Goal: Task Accomplishment & Management: Manage account settings

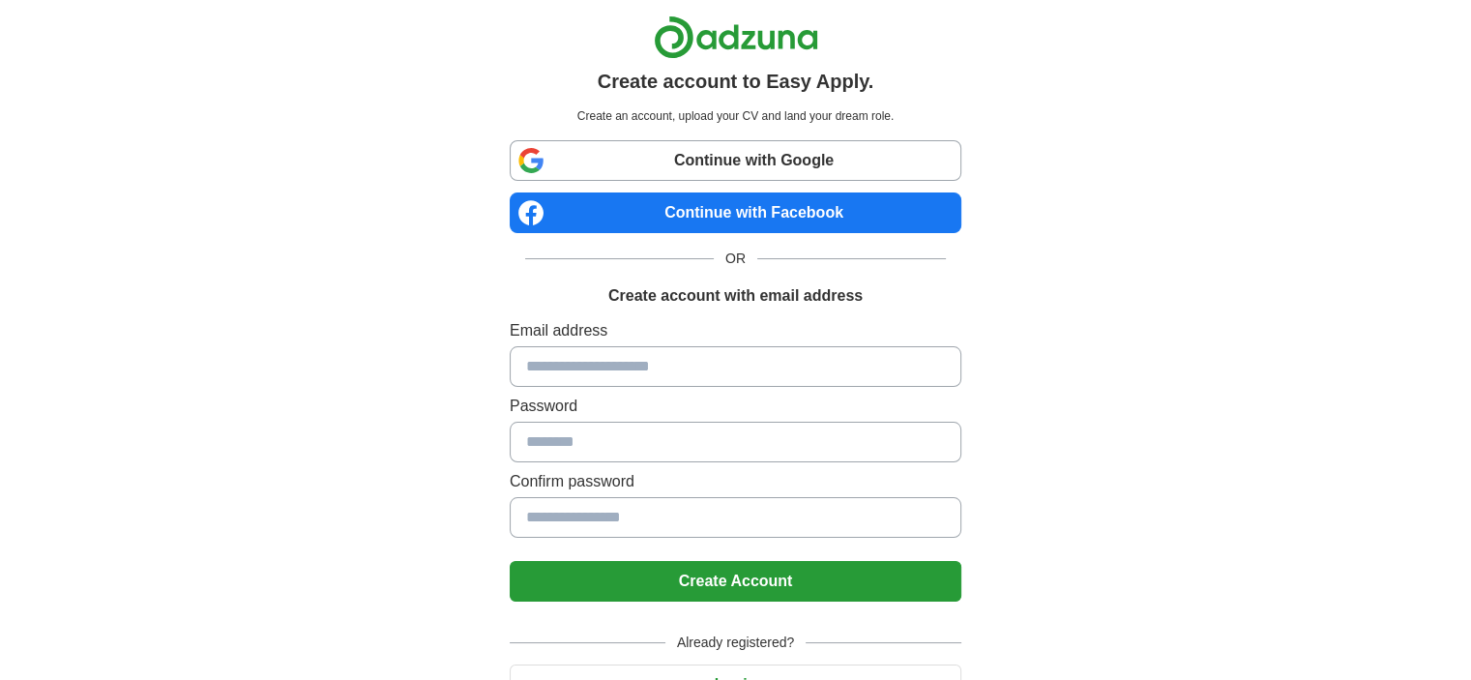
scroll to position [116, 0]
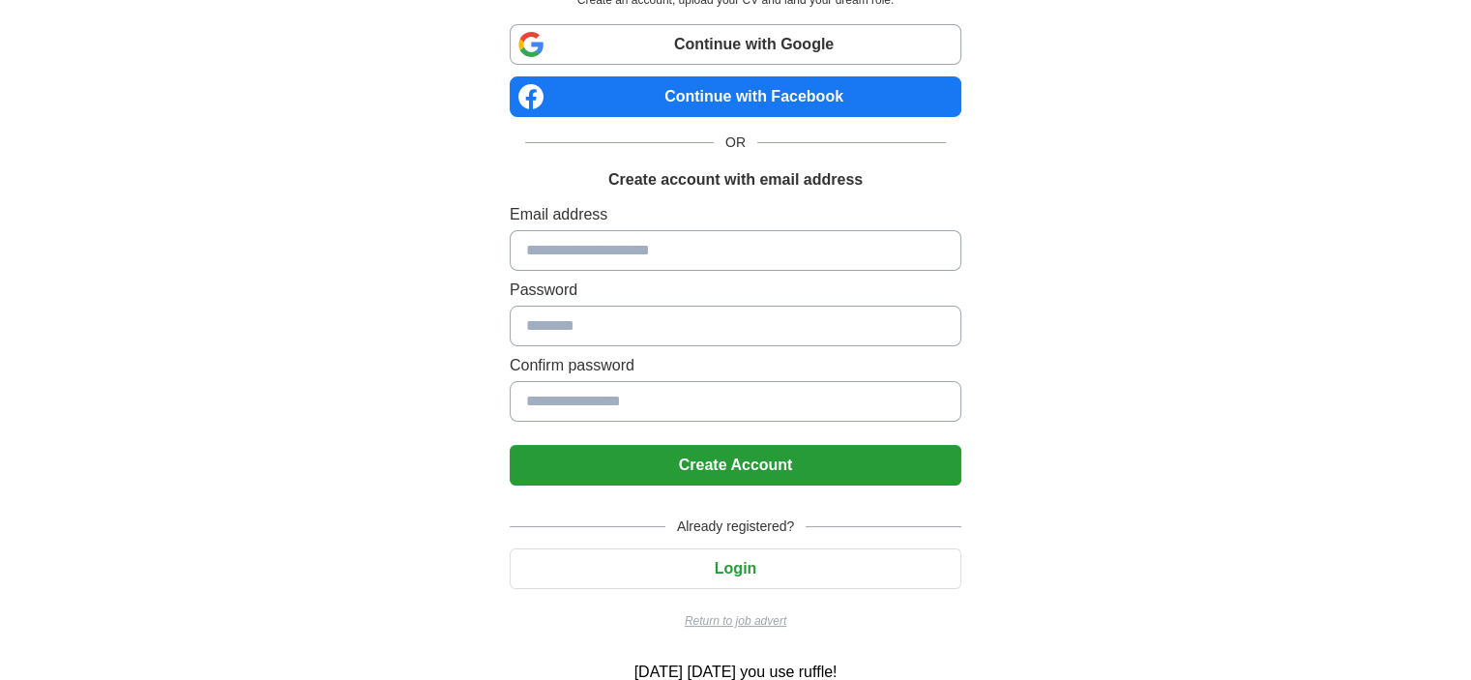
click at [752, 563] on button "Login" at bounding box center [736, 568] width 452 height 41
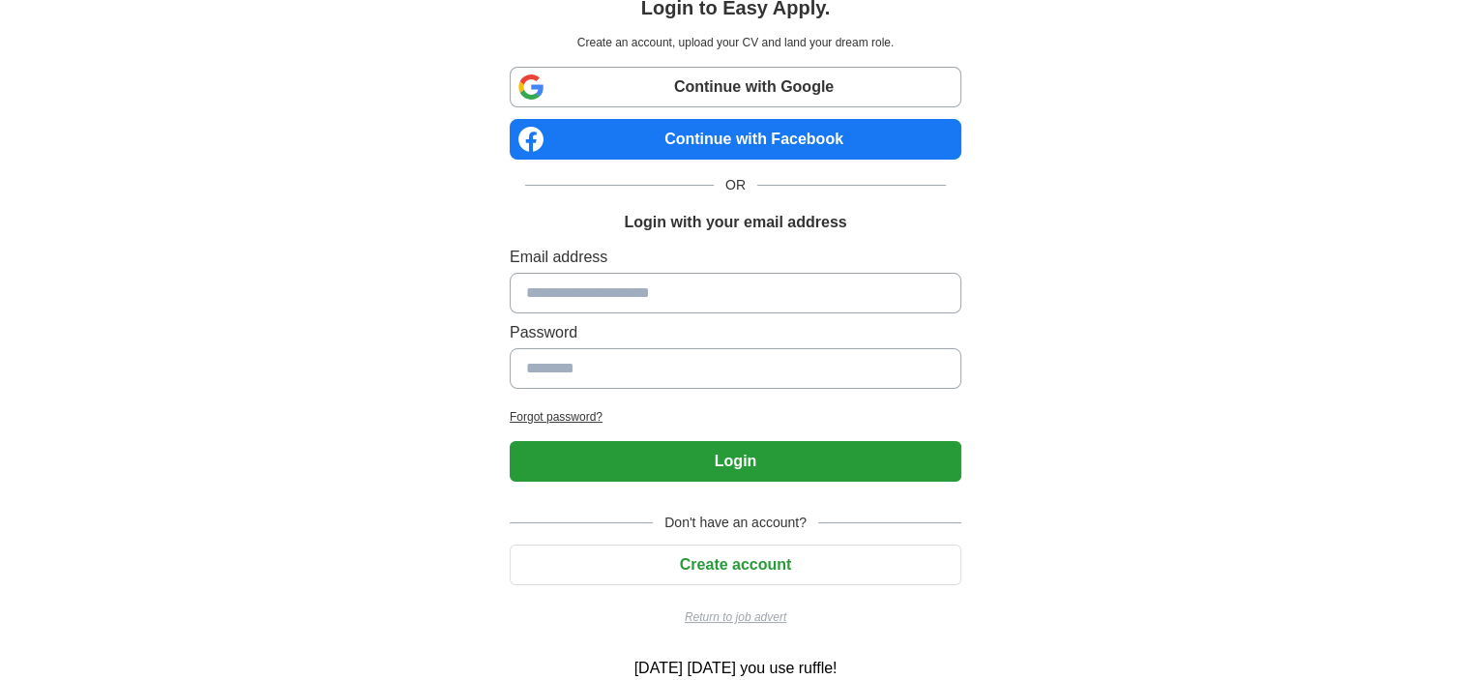
scroll to position [71, 0]
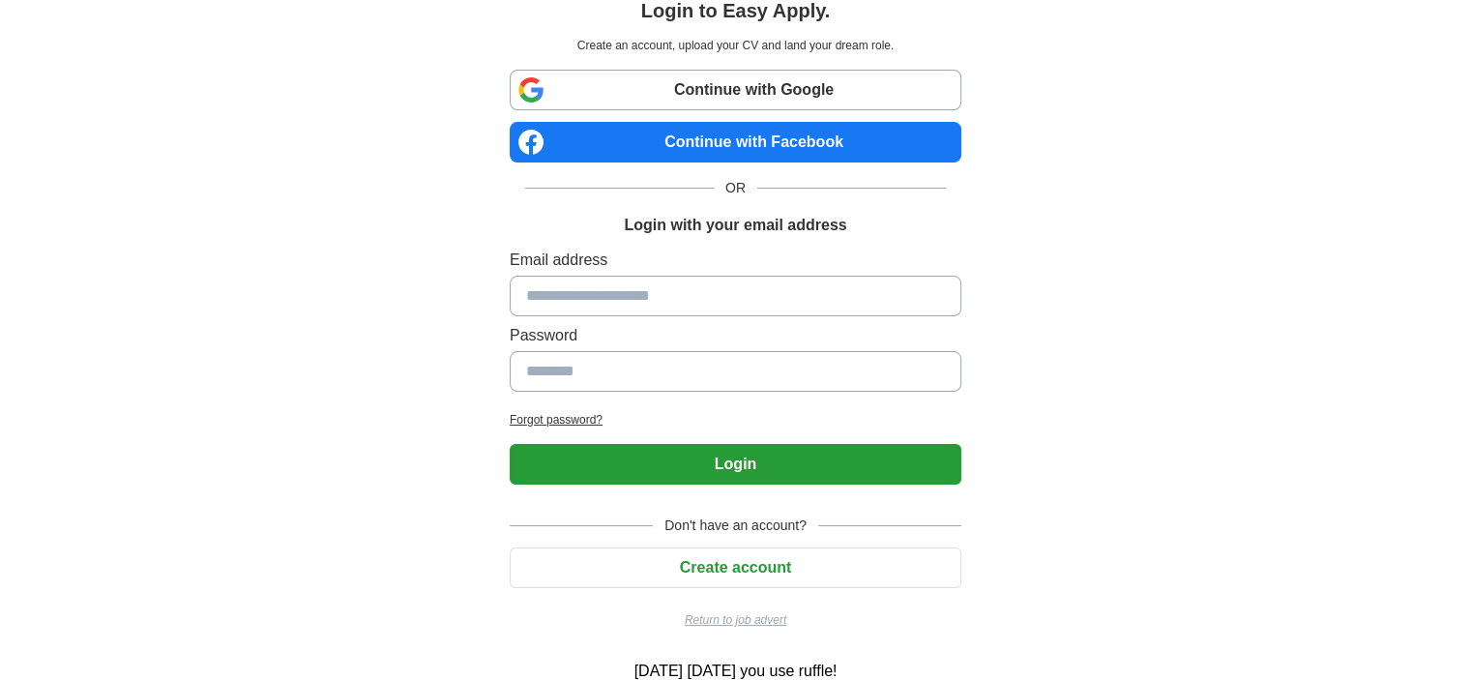
click at [640, 306] on input at bounding box center [736, 296] width 452 height 41
click at [510, 444] on button "Login" at bounding box center [736, 464] width 452 height 41
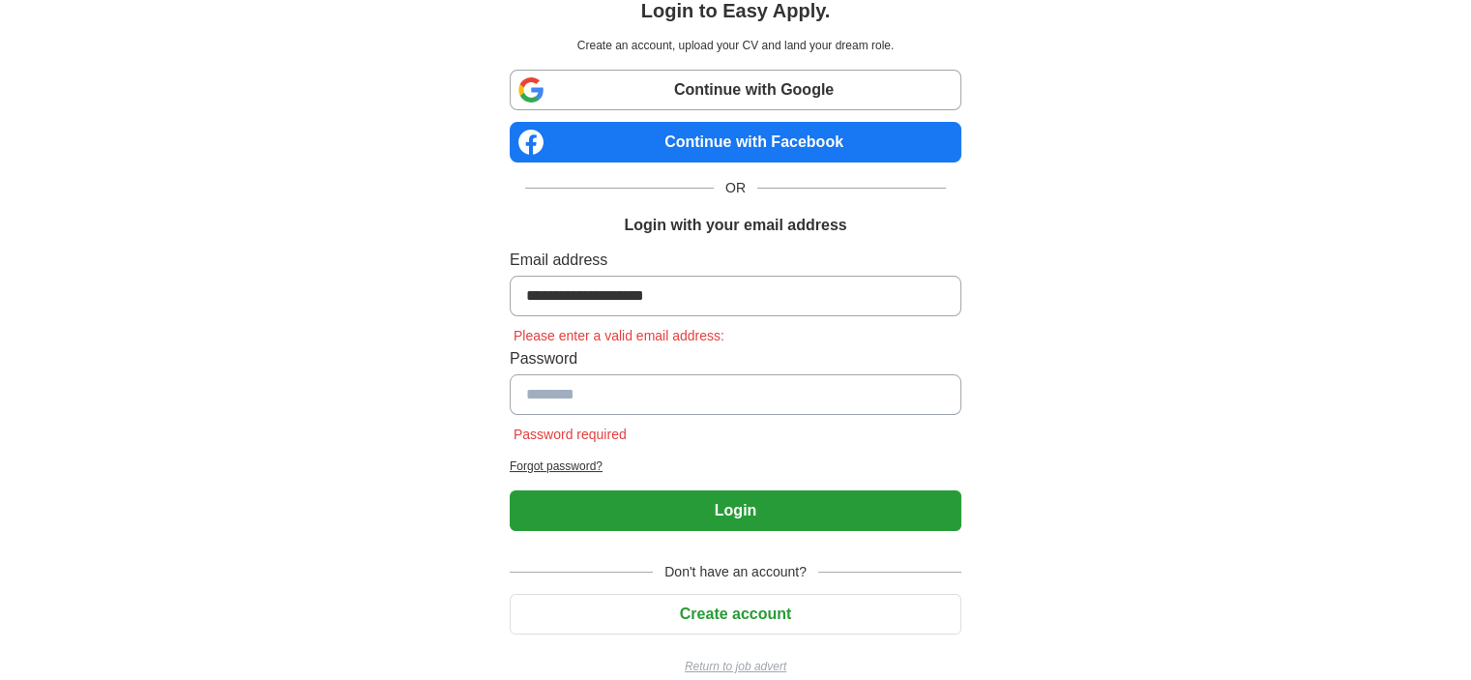
type input "**********"
click at [730, 514] on button "Login" at bounding box center [736, 510] width 452 height 41
